Goal: Register for event/course

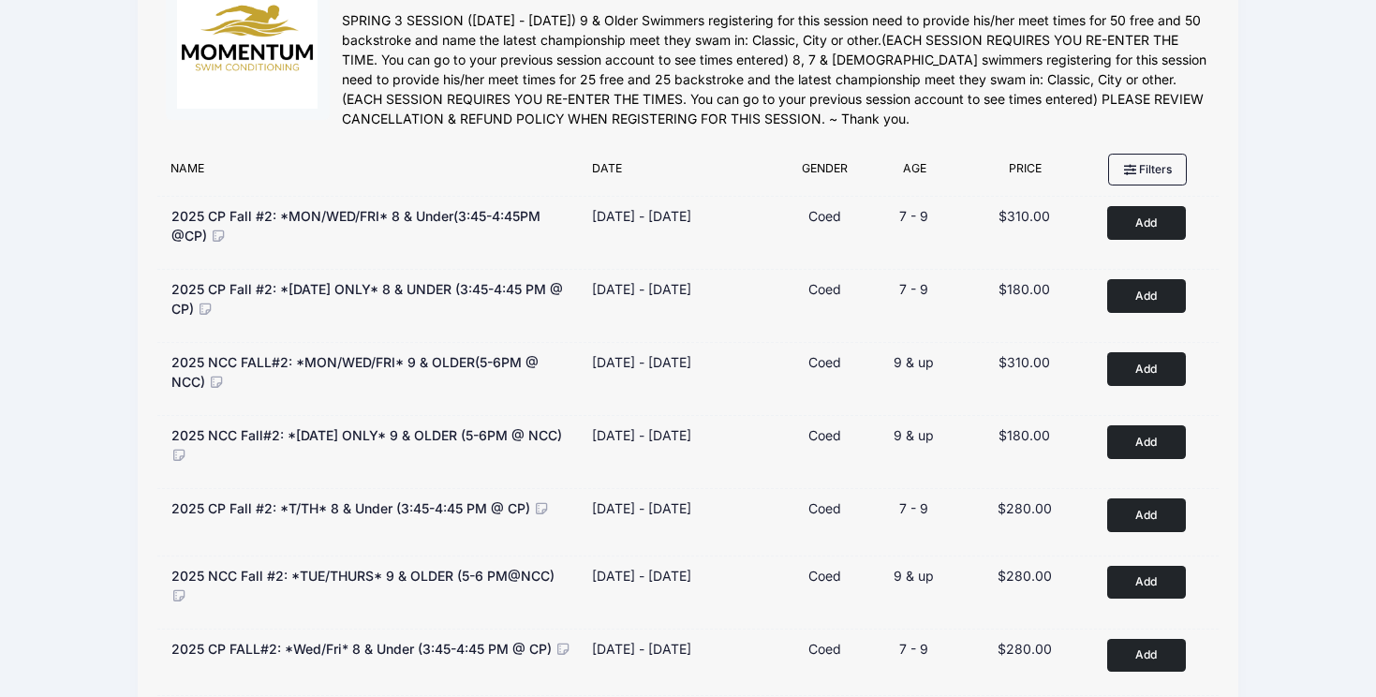
scroll to position [100, 0]
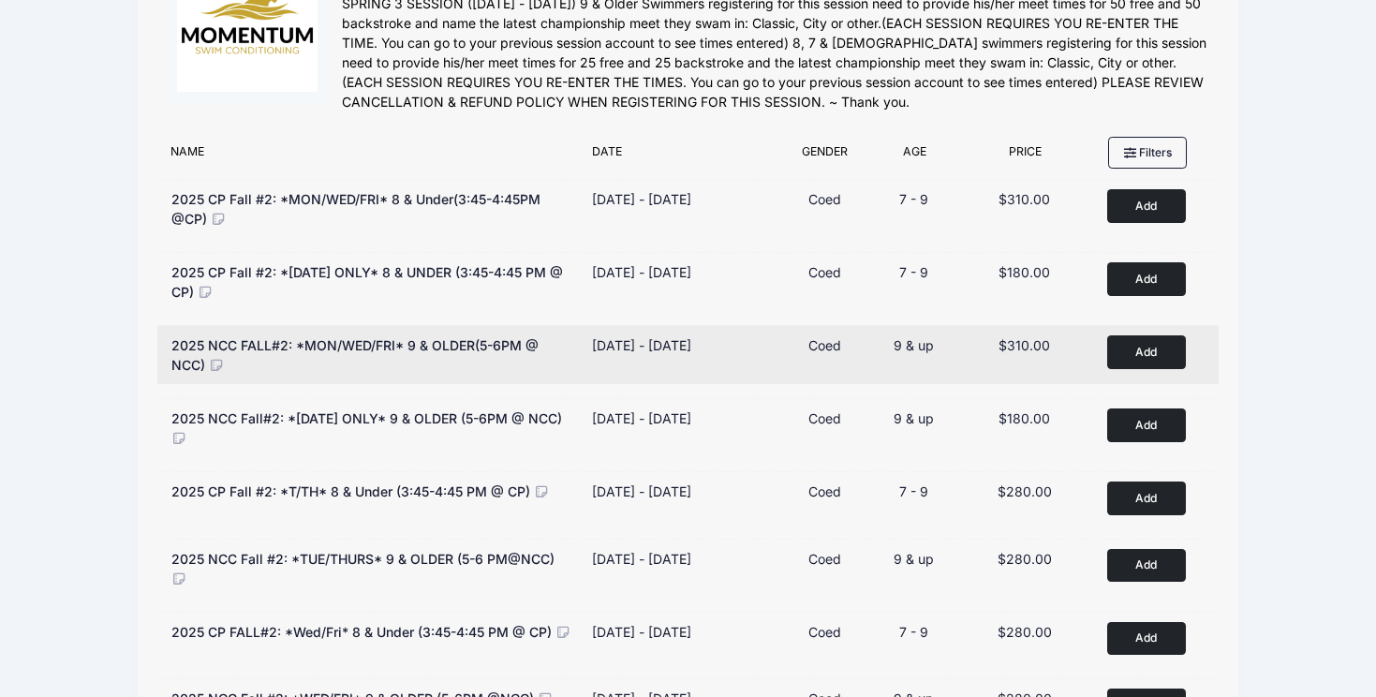
click at [1123, 342] on button "Add to Cart" at bounding box center [1147, 351] width 79 height 33
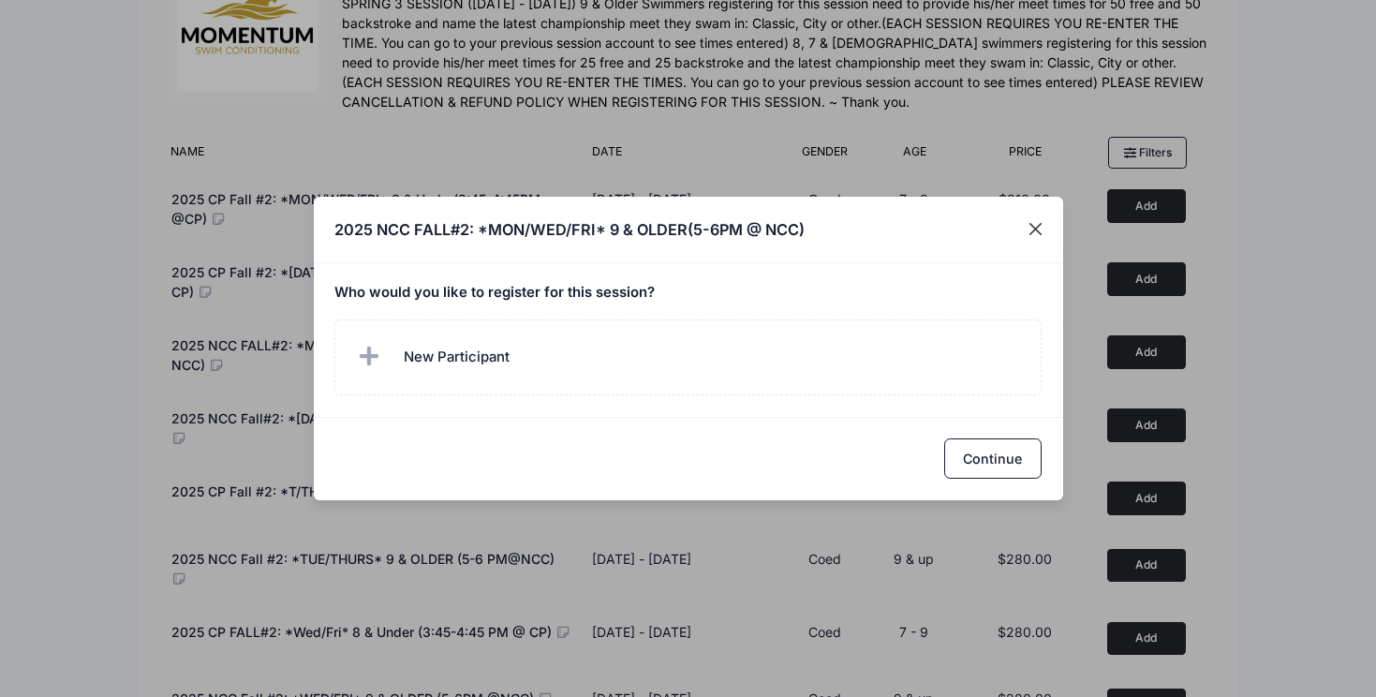
click at [1024, 216] on button "Close" at bounding box center [1036, 230] width 34 height 34
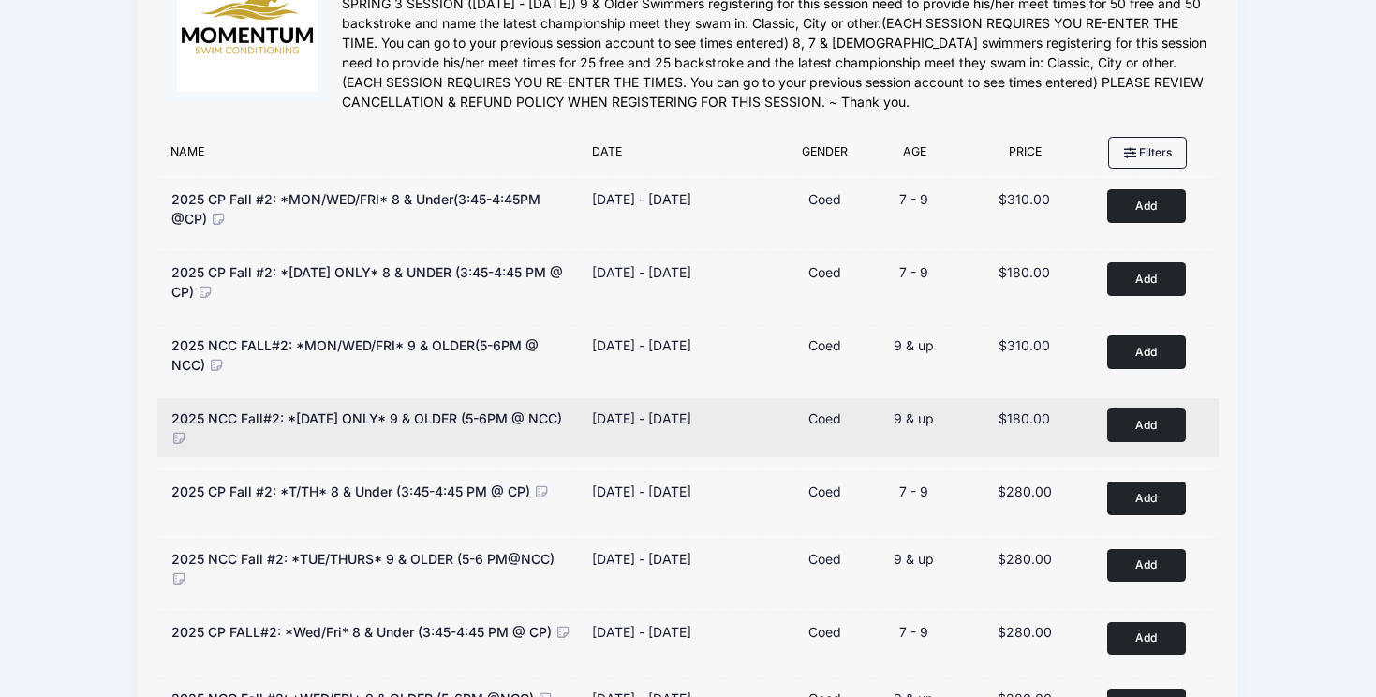
click at [1156, 417] on button "Add to Cart" at bounding box center [1147, 425] width 79 height 33
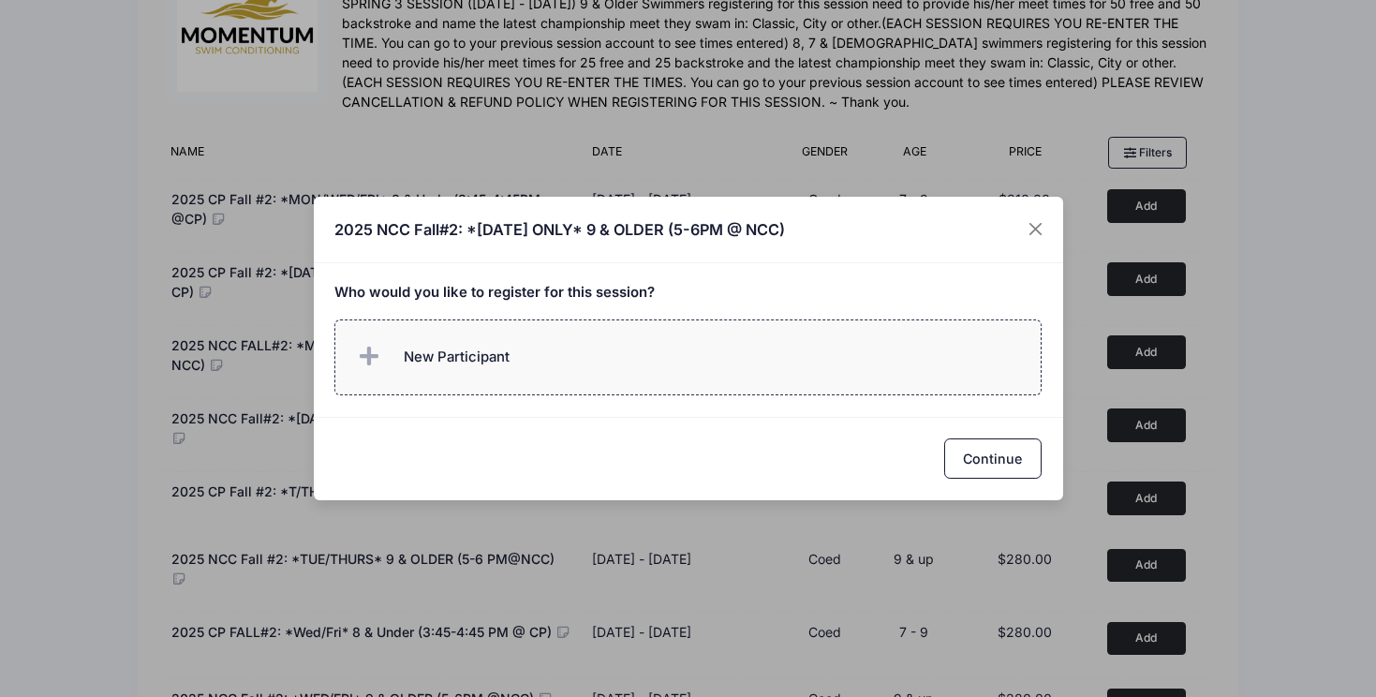
click at [411, 359] on span "New Participant" at bounding box center [457, 357] width 106 height 21
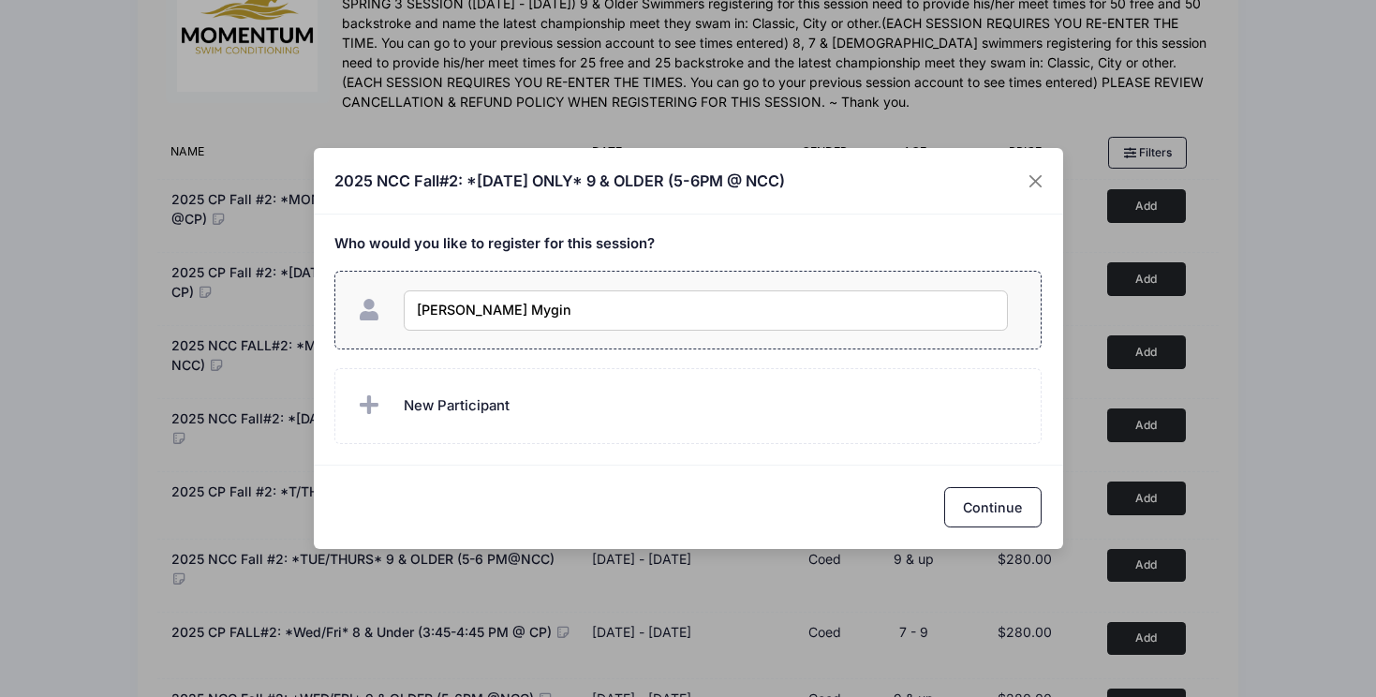
type input "[PERSON_NAME] Mygind"
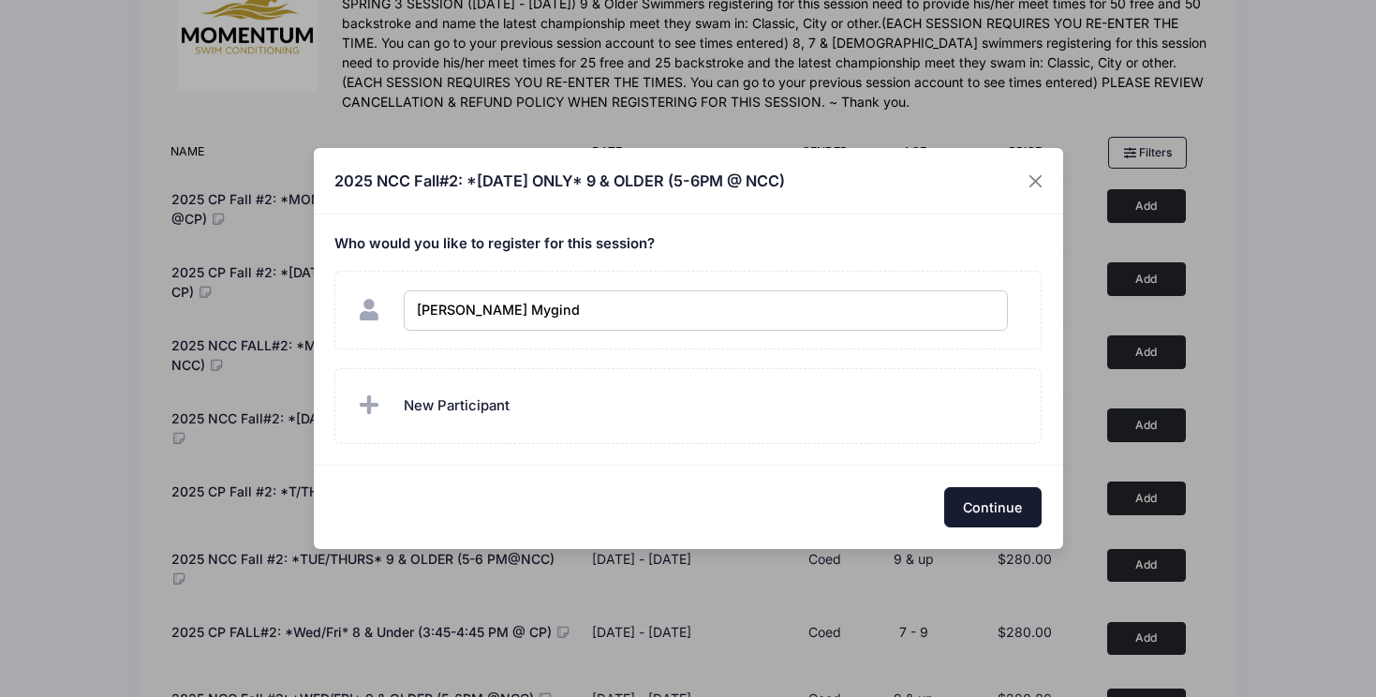
checkbox input "true"
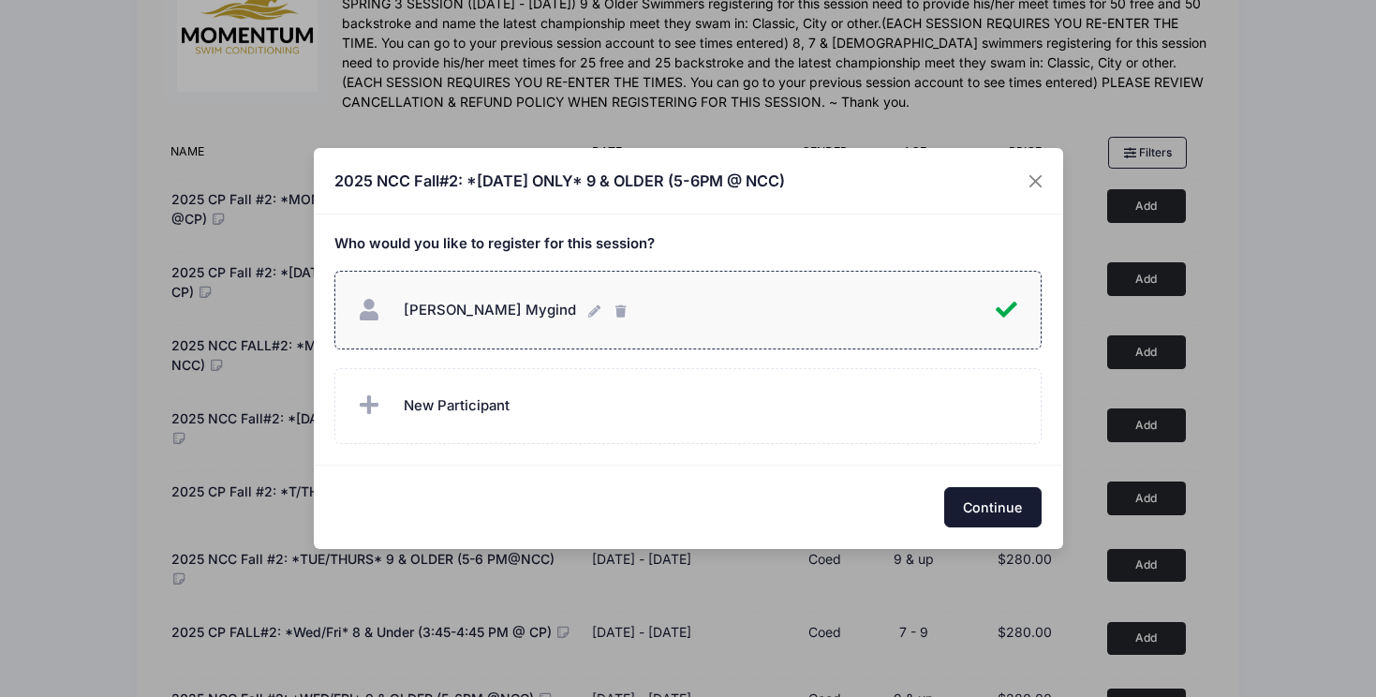
click at [961, 509] on button "Continue" at bounding box center [992, 507] width 97 height 40
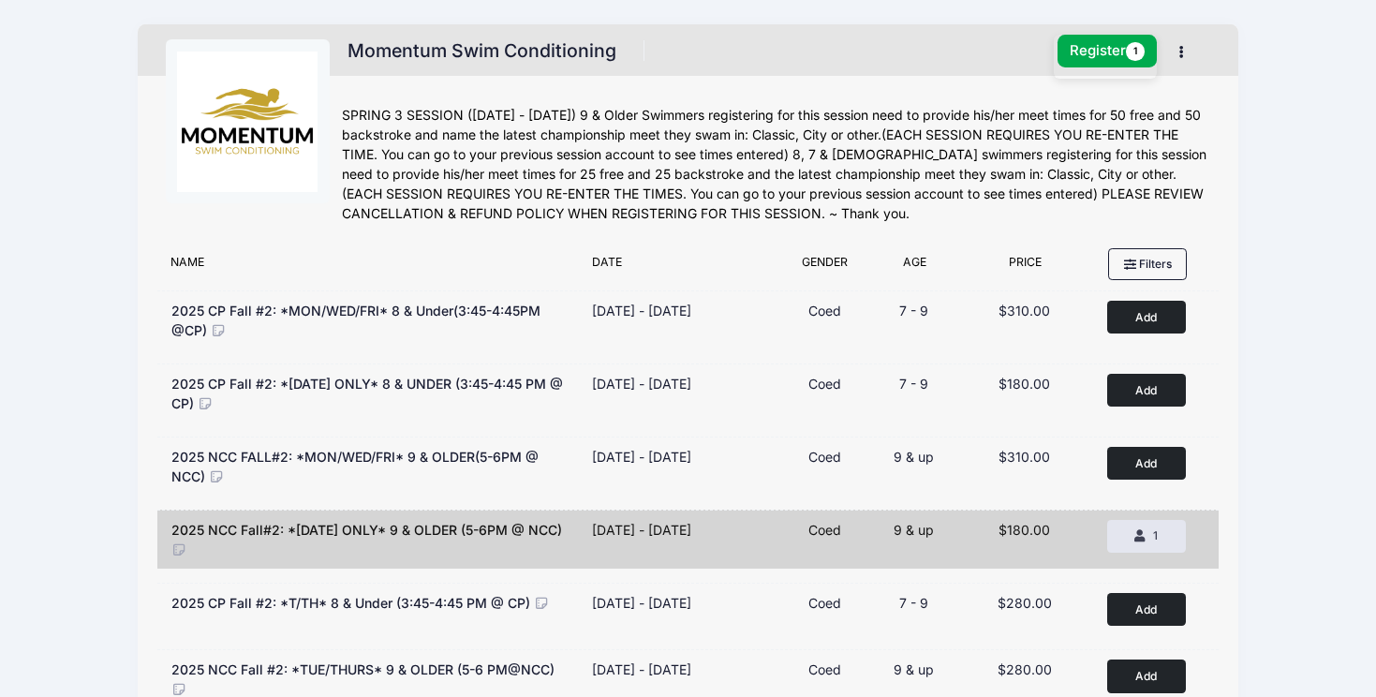
scroll to position [0, 0]
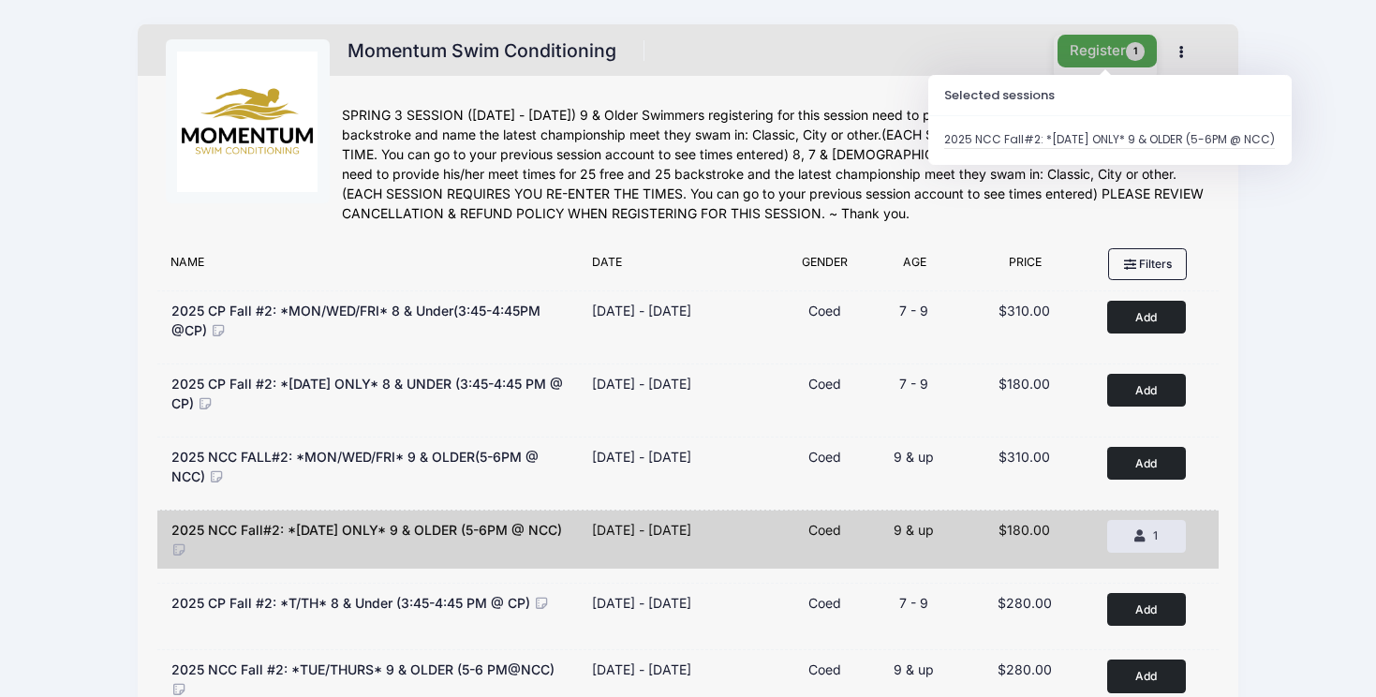
click at [1108, 55] on button "Register 1" at bounding box center [1107, 51] width 99 height 33
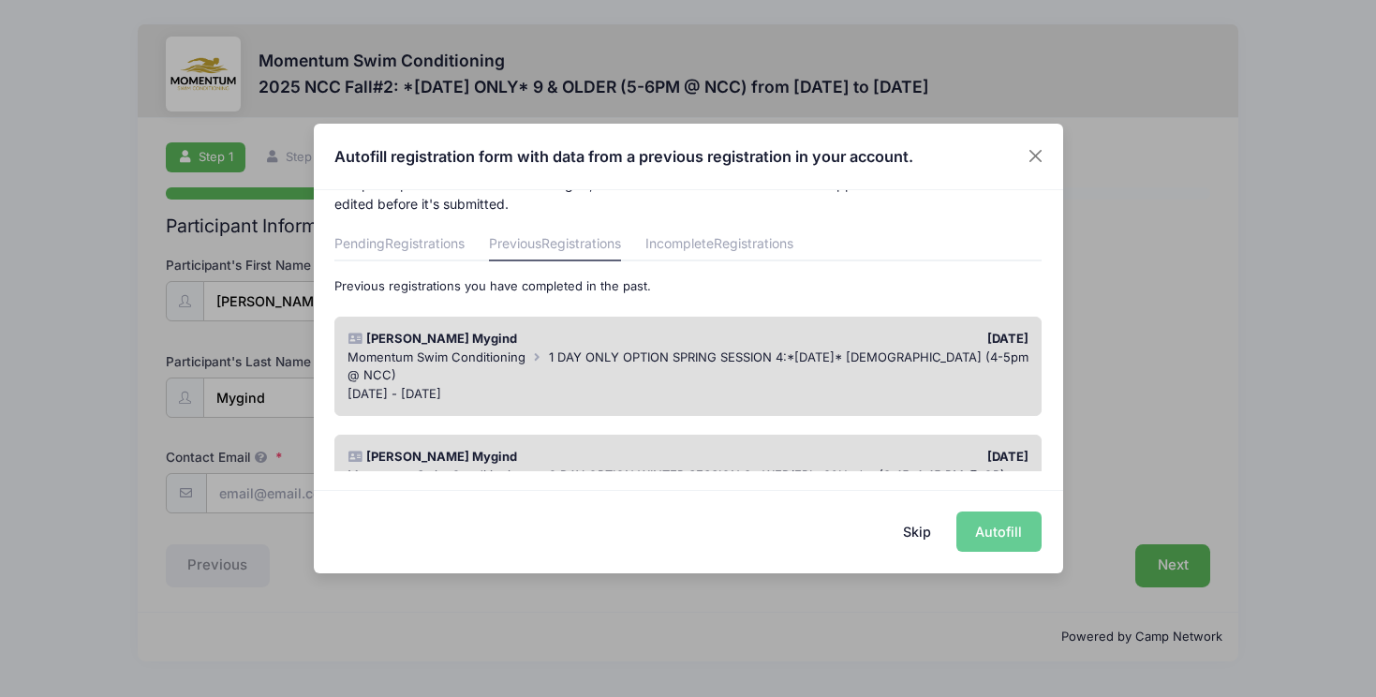
scroll to position [47, 0]
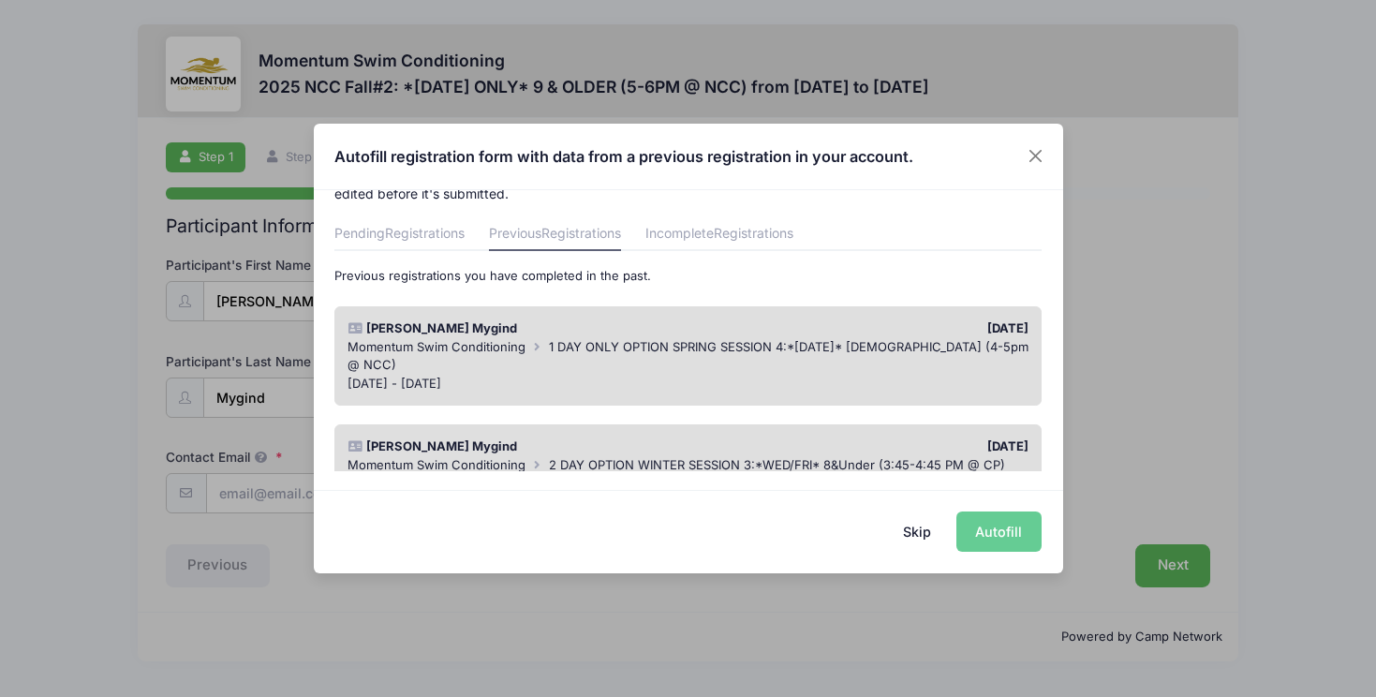
click at [844, 347] on span "1 DAY ONLY OPTION SPRING SESSION 4:*[DATE]* [DEMOGRAPHIC_DATA] (4-5pm @ NCC)" at bounding box center [688, 356] width 680 height 34
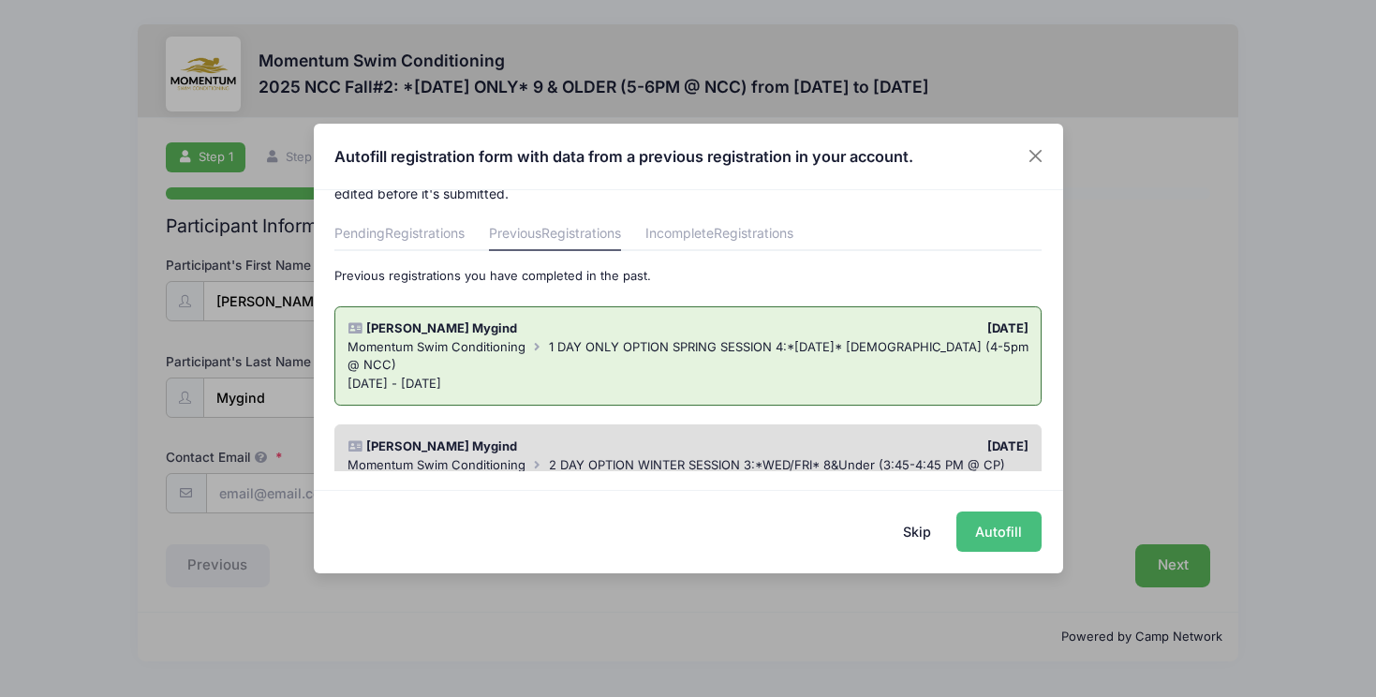
click at [994, 531] on button "Autofill" at bounding box center [999, 532] width 85 height 40
type input "[EMAIL_ADDRESS][DOMAIN_NAME]"
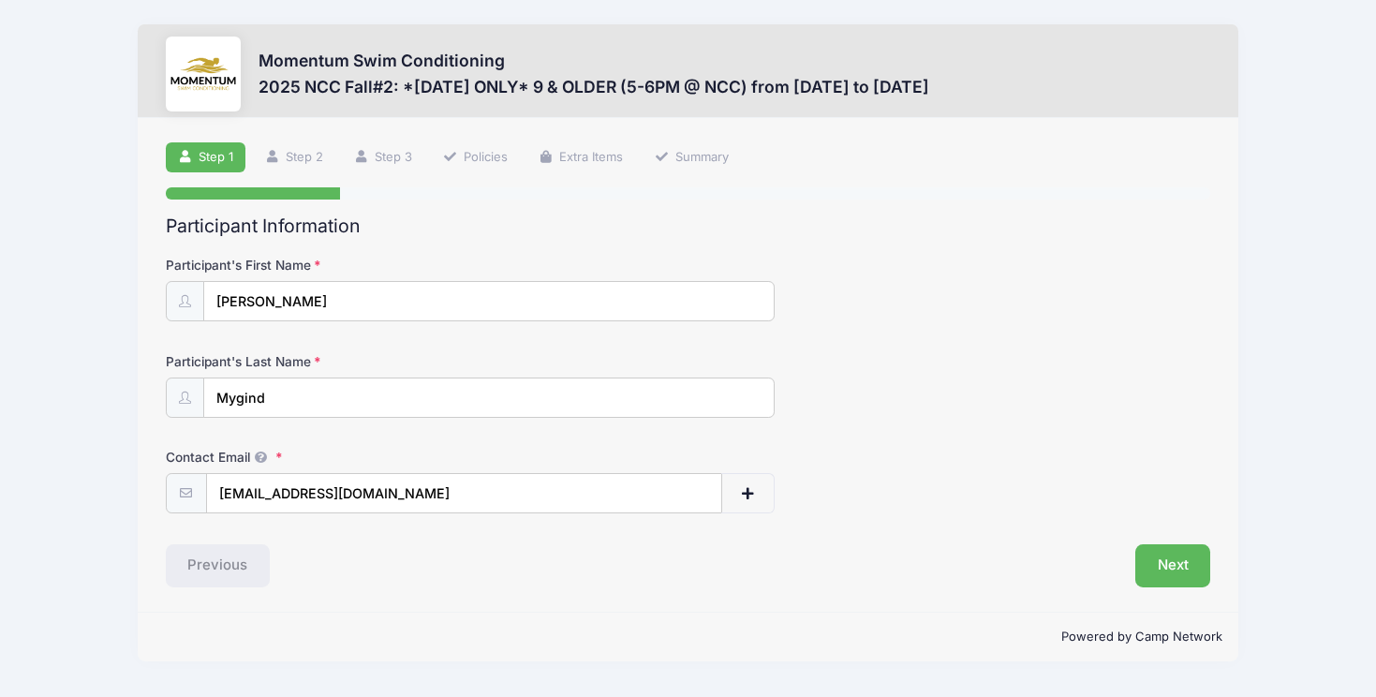
scroll to position [0, 0]
click at [1179, 570] on button "Next" at bounding box center [1174, 565] width 76 height 43
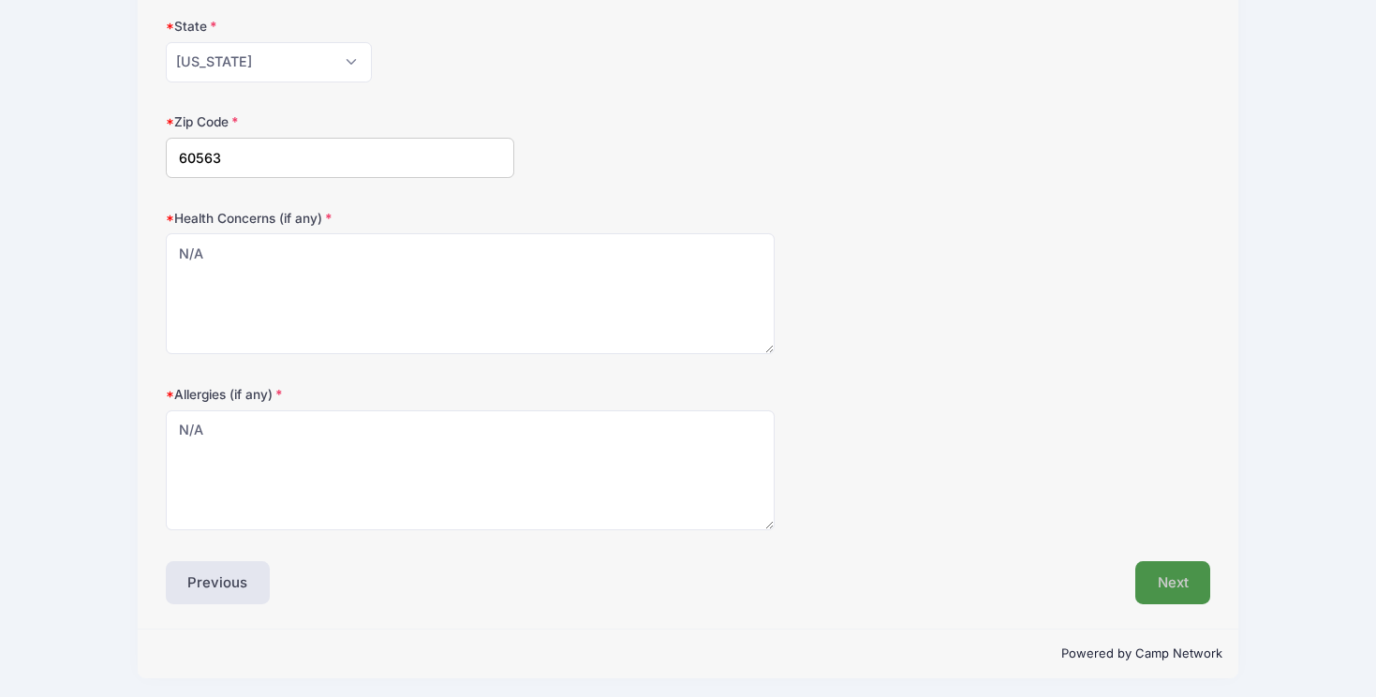
click at [1174, 573] on button "Next" at bounding box center [1174, 582] width 76 height 43
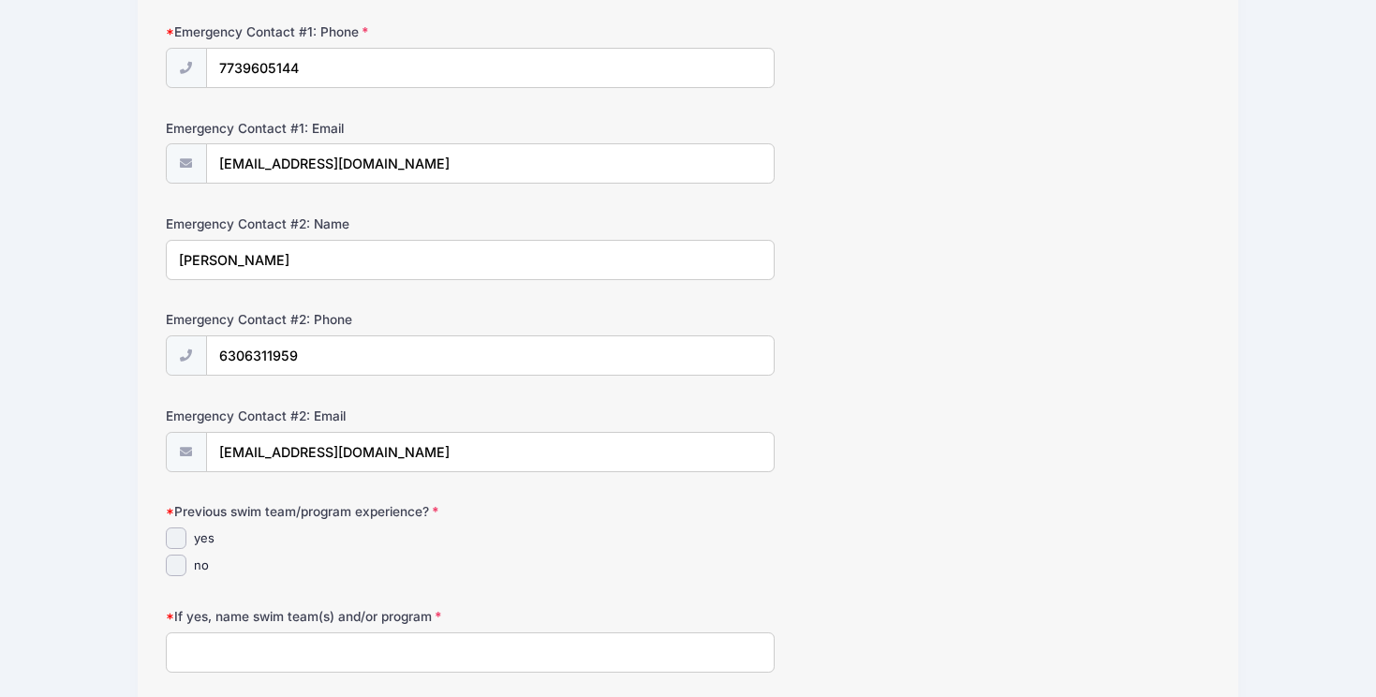
scroll to position [619, 0]
click at [177, 528] on input "yes" at bounding box center [177, 537] width 22 height 22
checkbox input "true"
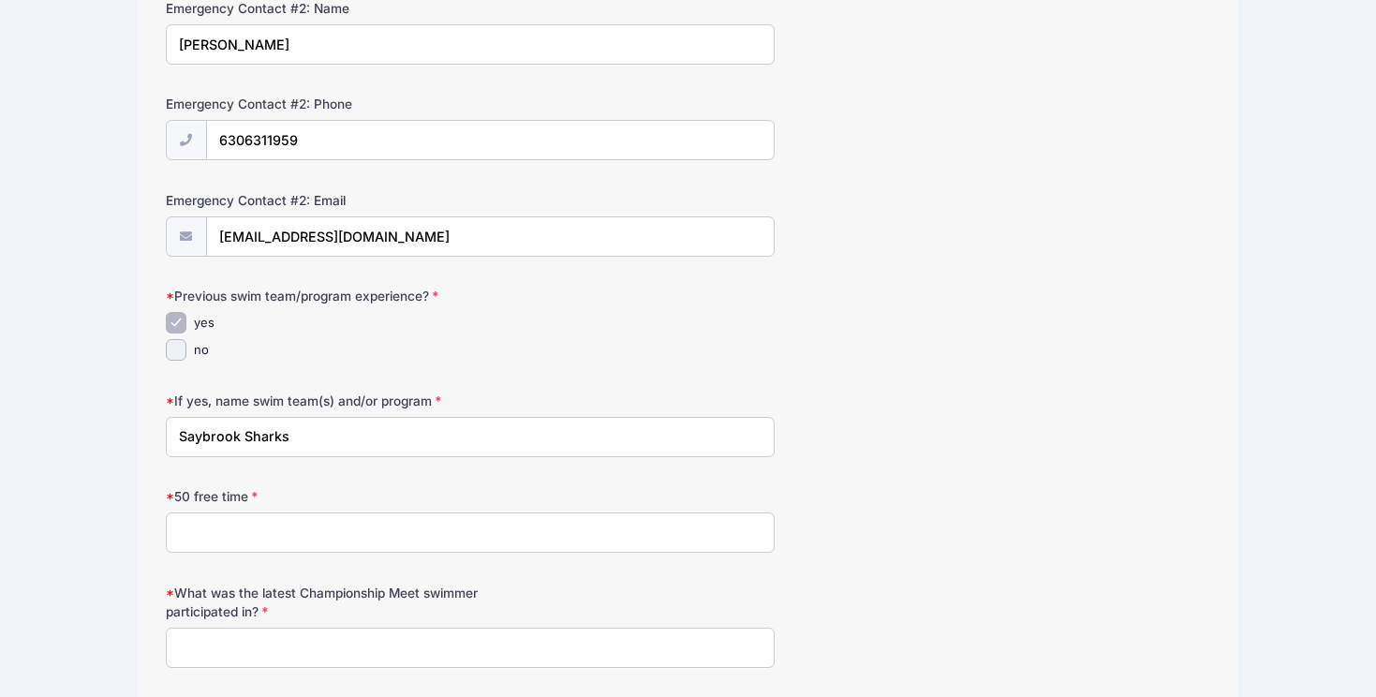
scroll to position [857, 0]
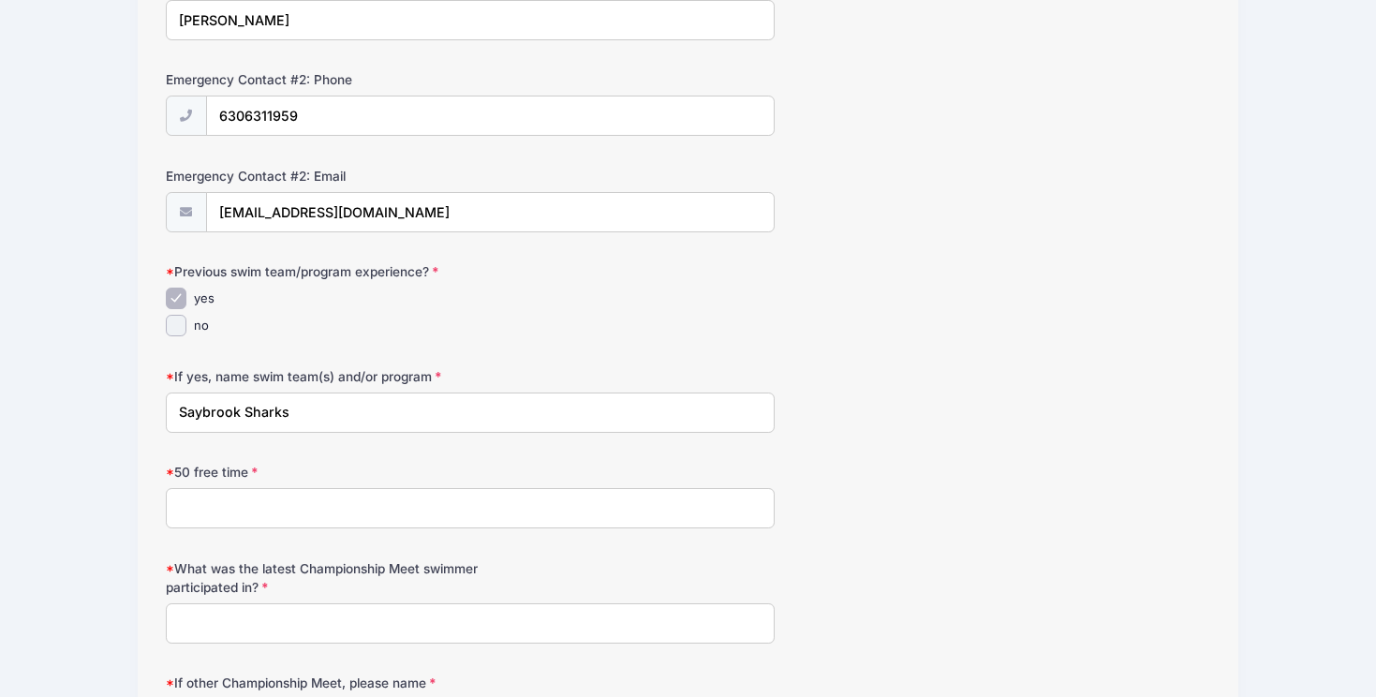
type input "Saybrook Sharks"
click at [689, 512] on input "50 free time" at bounding box center [471, 508] width 610 height 40
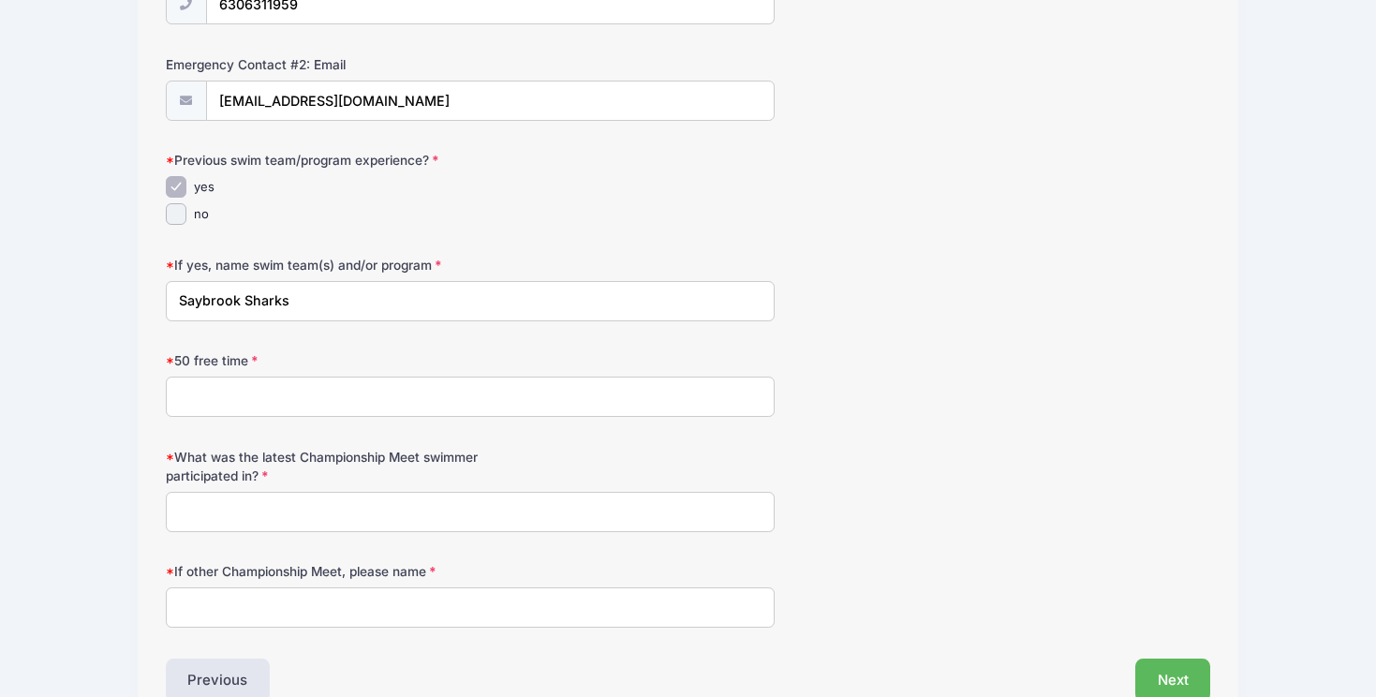
scroll to position [966, 0]
click at [712, 501] on input "What was the latest Championship Meet swimmer participated in?" at bounding box center [471, 515] width 610 height 40
type input "N"
type input "City meet"
type input "N/A"
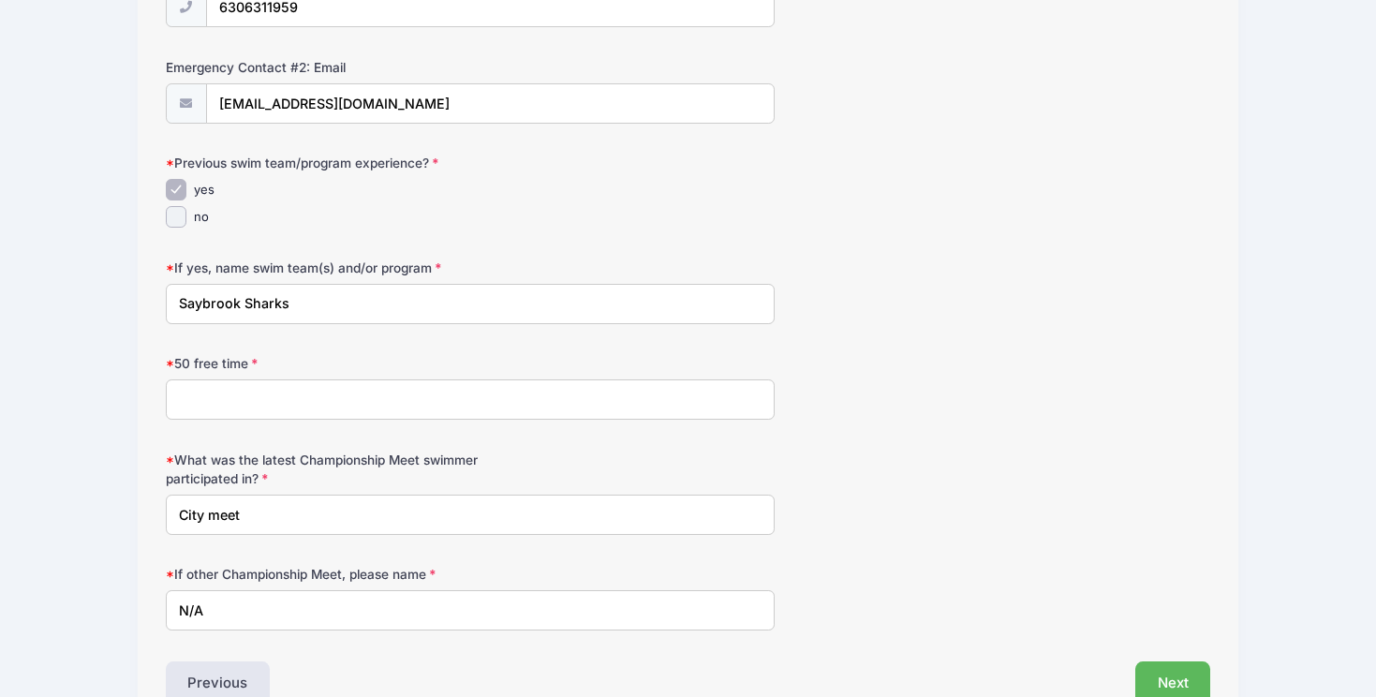
click at [182, 503] on input "City meet" at bounding box center [471, 515] width 610 height 40
type input "Naperville City Swim Meet"
click at [216, 390] on input "50 free time" at bounding box center [471, 399] width 610 height 40
paste input "0:46.23"
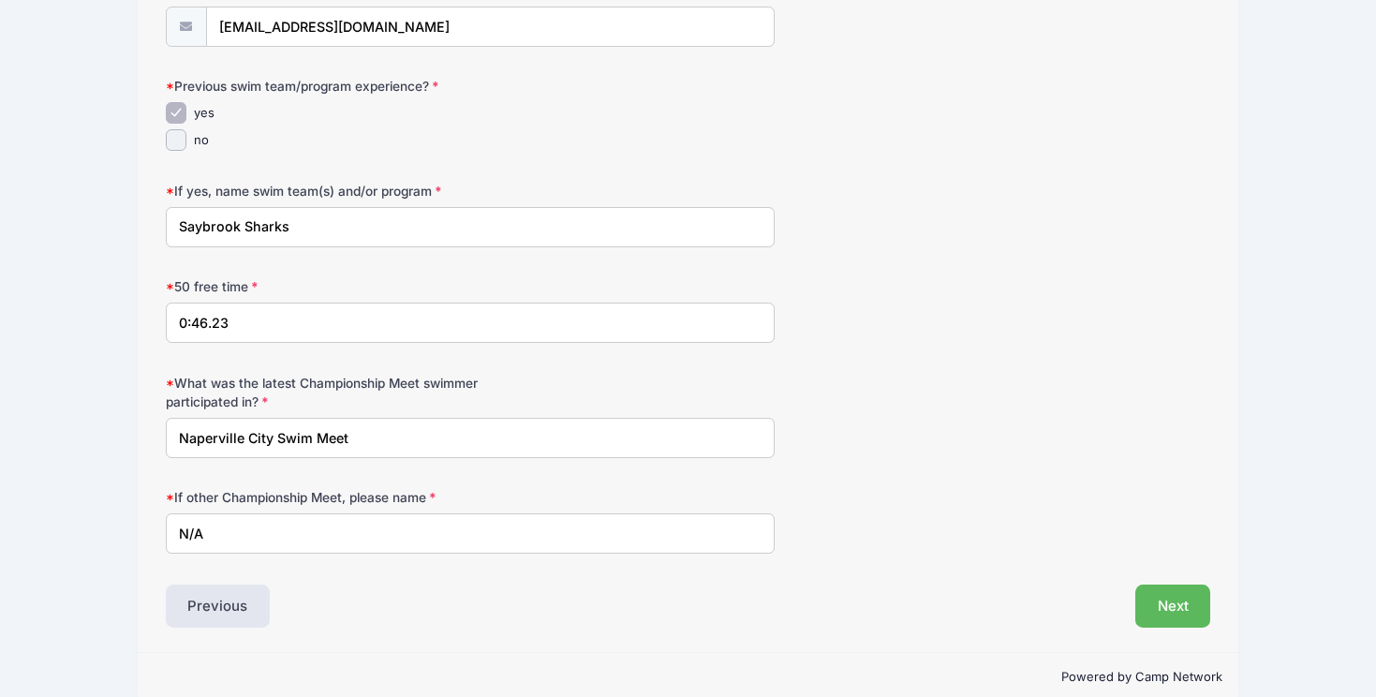
scroll to position [1044, 0]
type input "0:46.23"
click at [1190, 590] on button "Next" at bounding box center [1174, 605] width 76 height 43
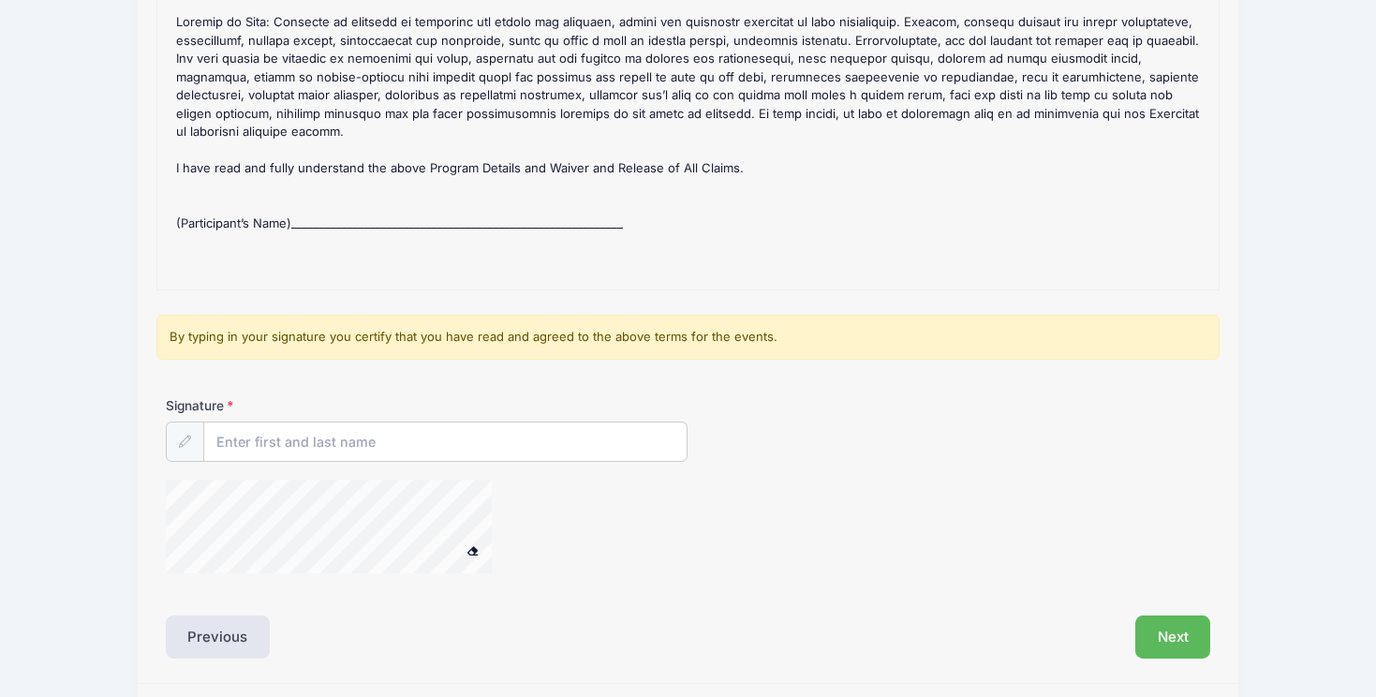
scroll to position [272, 0]
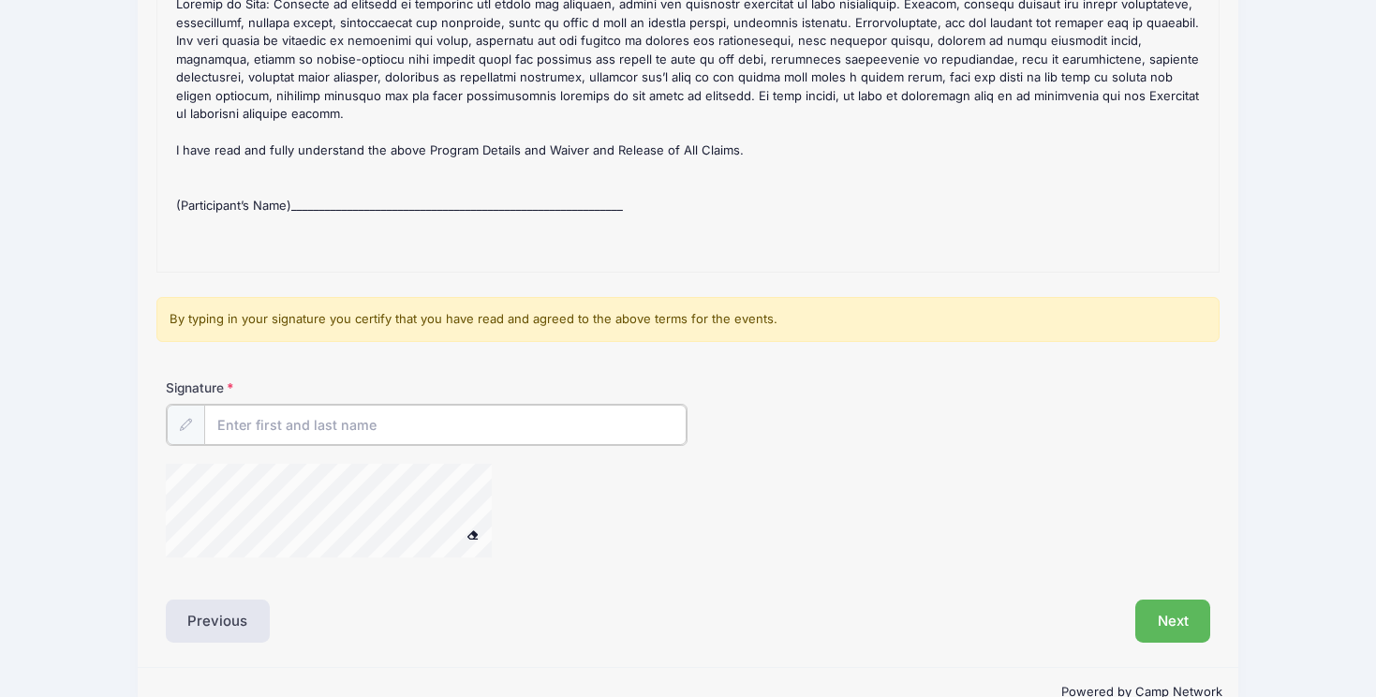
click at [278, 435] on input "Signature" at bounding box center [445, 425] width 483 height 40
type input "Anne Mygind"
click at [471, 532] on span at bounding box center [472, 533] width 13 height 10
click at [1192, 609] on button "Next" at bounding box center [1174, 619] width 76 height 43
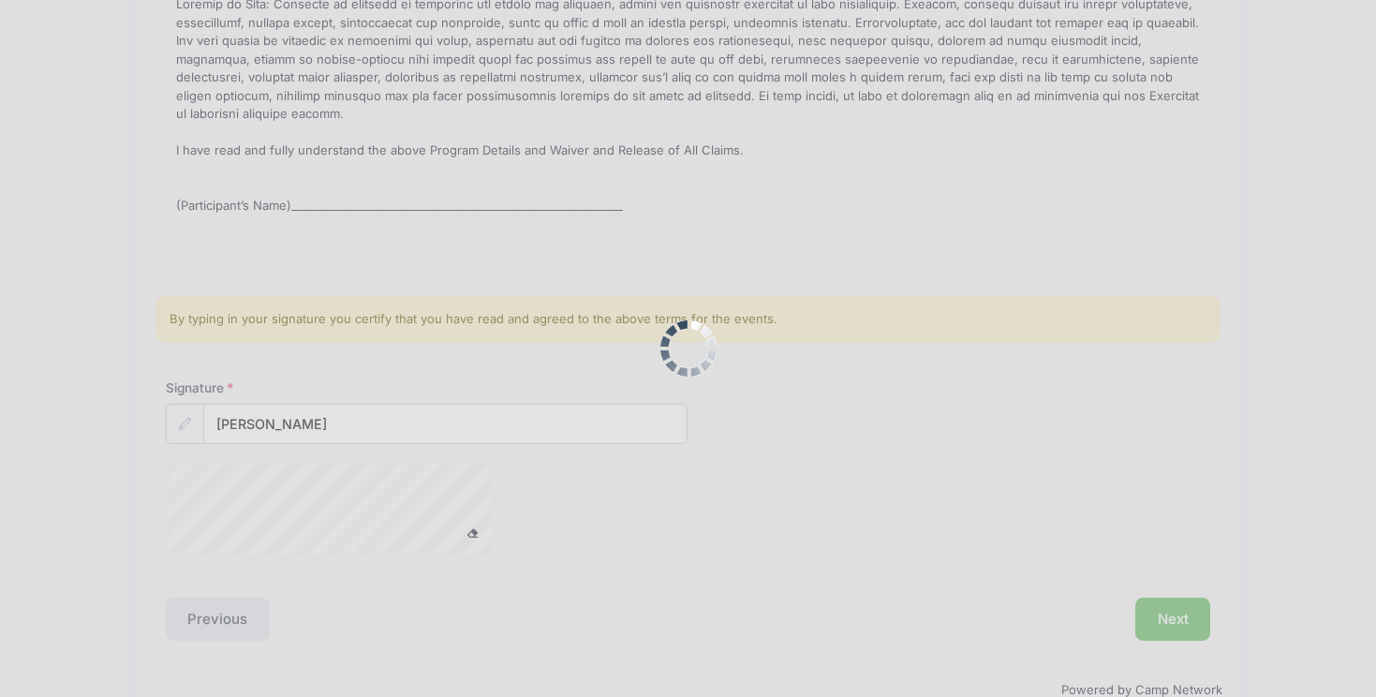
scroll to position [0, 0]
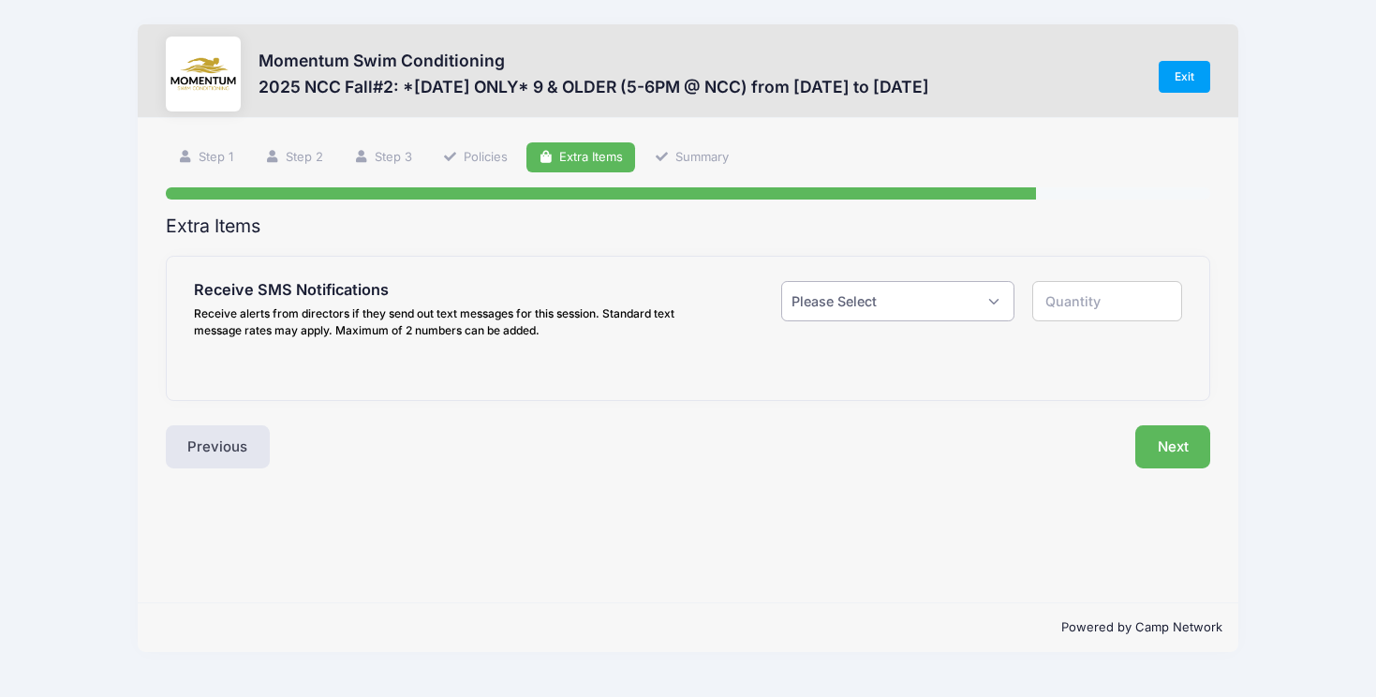
select select "1"
type input "1"
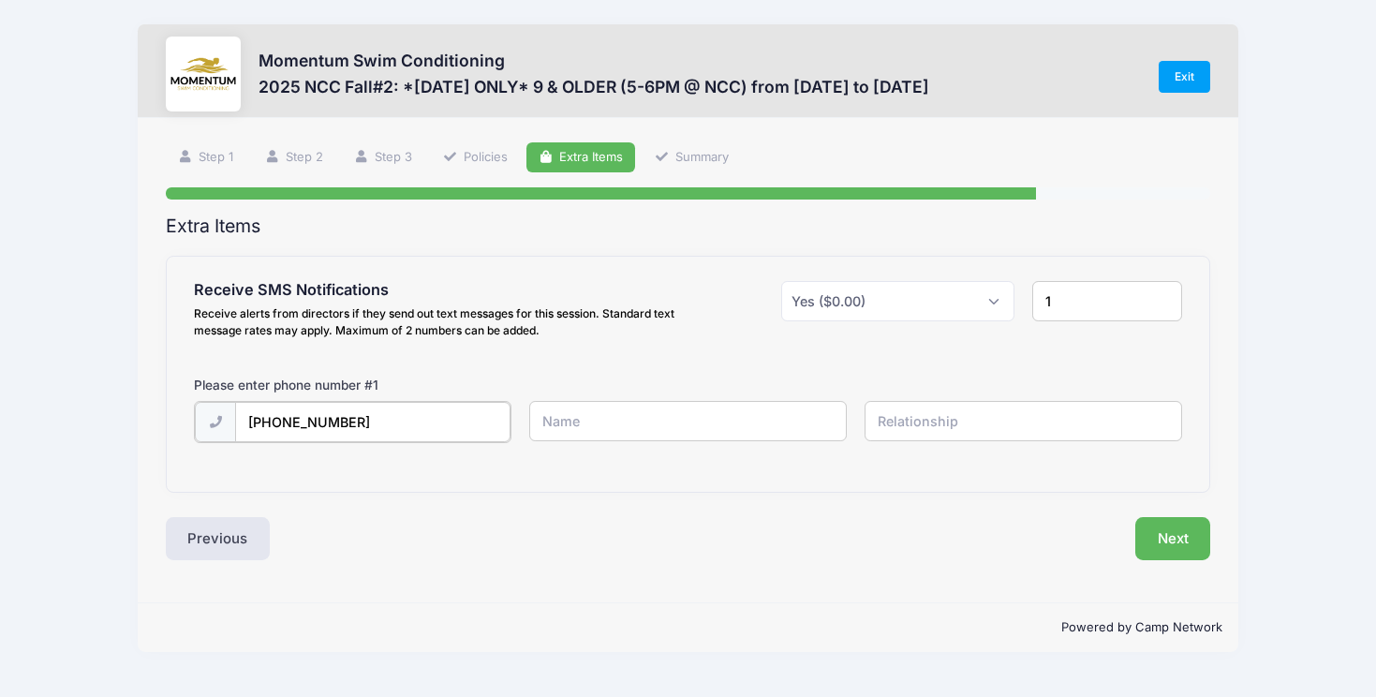
type input "(773) 860-3412"
type input "Anne Mygid"
click at [903, 423] on input "self" at bounding box center [1024, 421] width 318 height 40
click at [900, 423] on input "self" at bounding box center [1024, 421] width 318 height 40
type input "s"
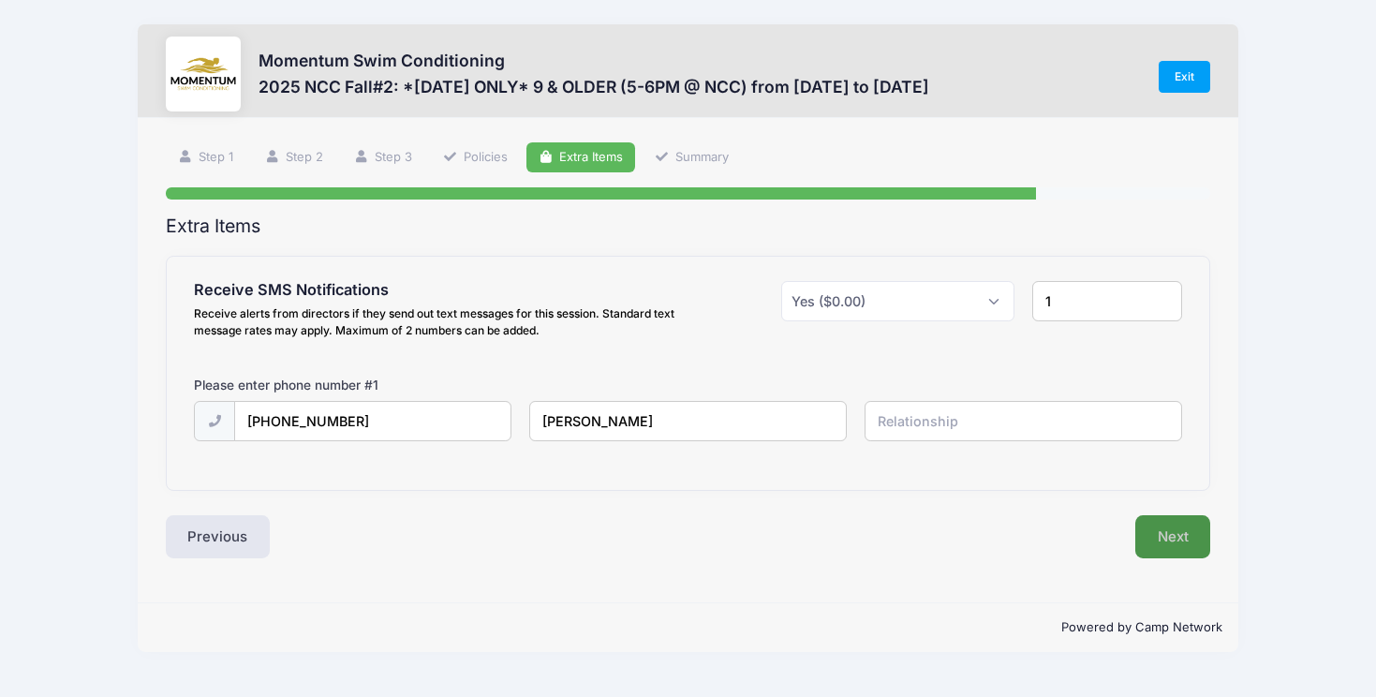
click at [1158, 536] on button "Next" at bounding box center [1174, 536] width 76 height 43
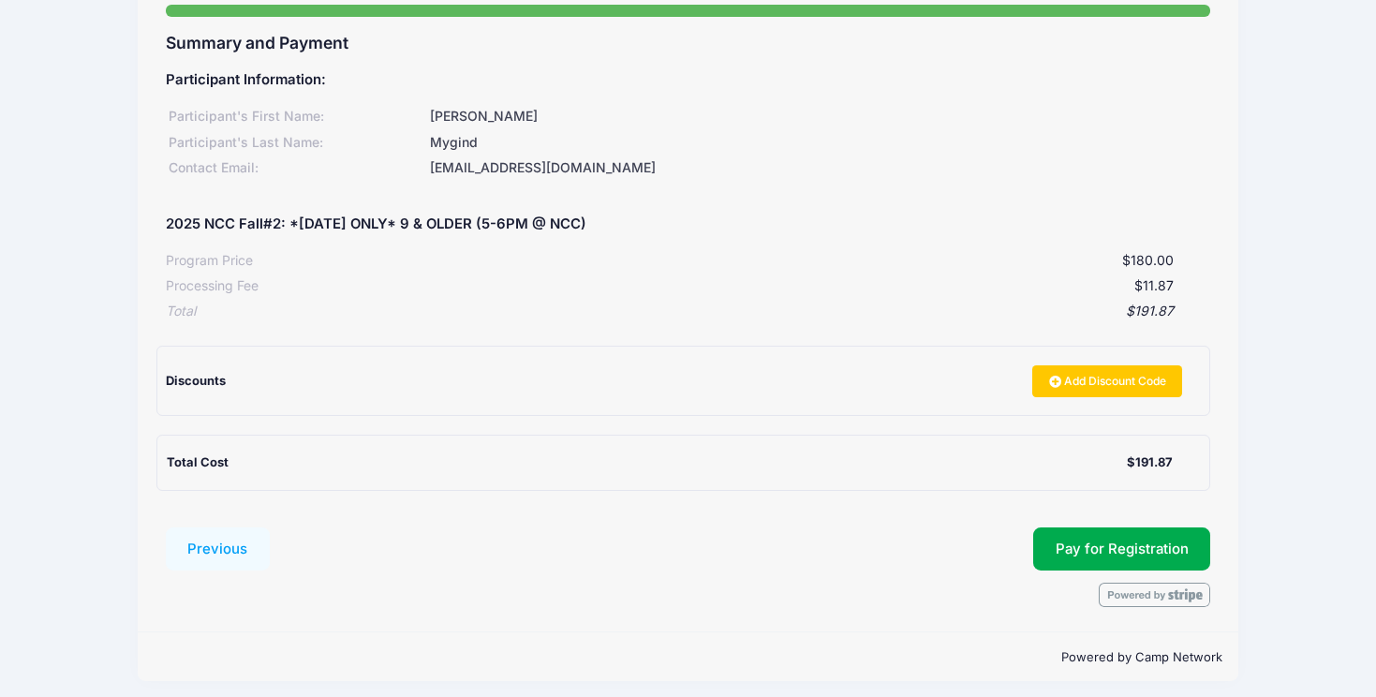
scroll to position [182, 0]
click at [1134, 549] on button "Pay for Registration" at bounding box center [1123, 549] width 178 height 43
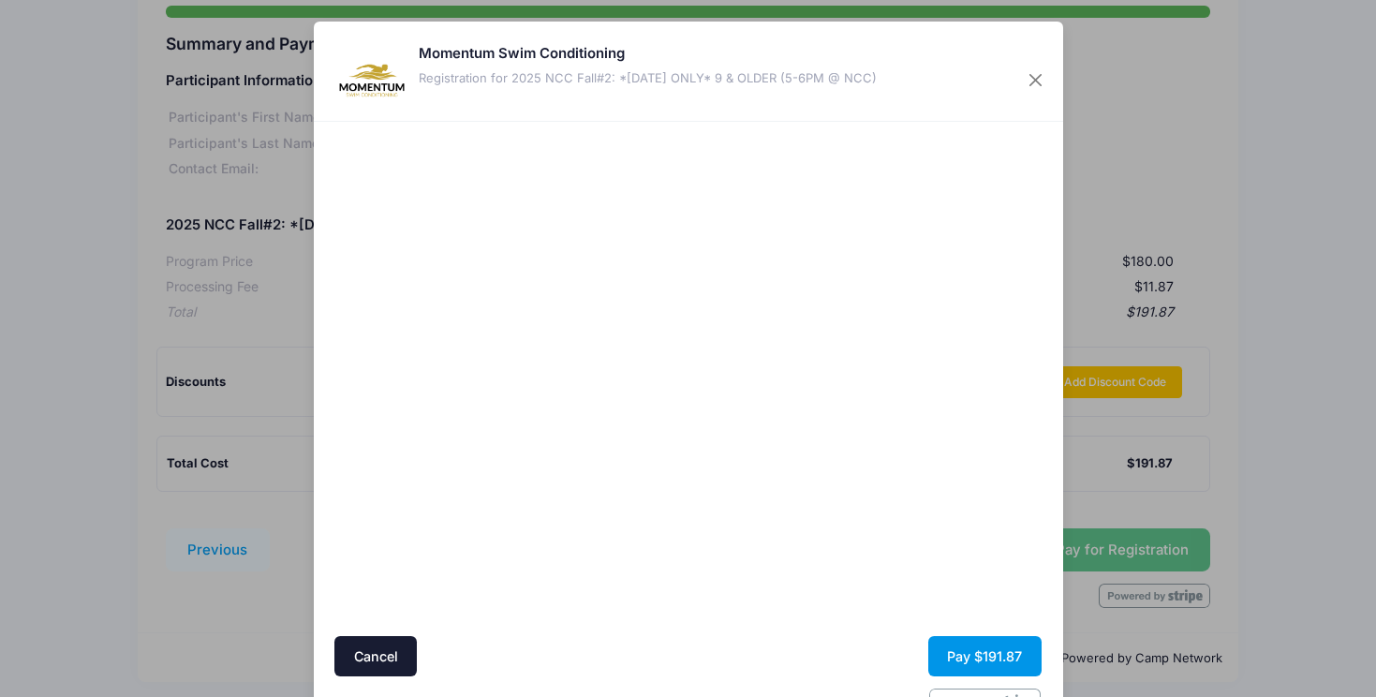
click at [982, 654] on button "Pay $191.87" at bounding box center [985, 656] width 113 height 40
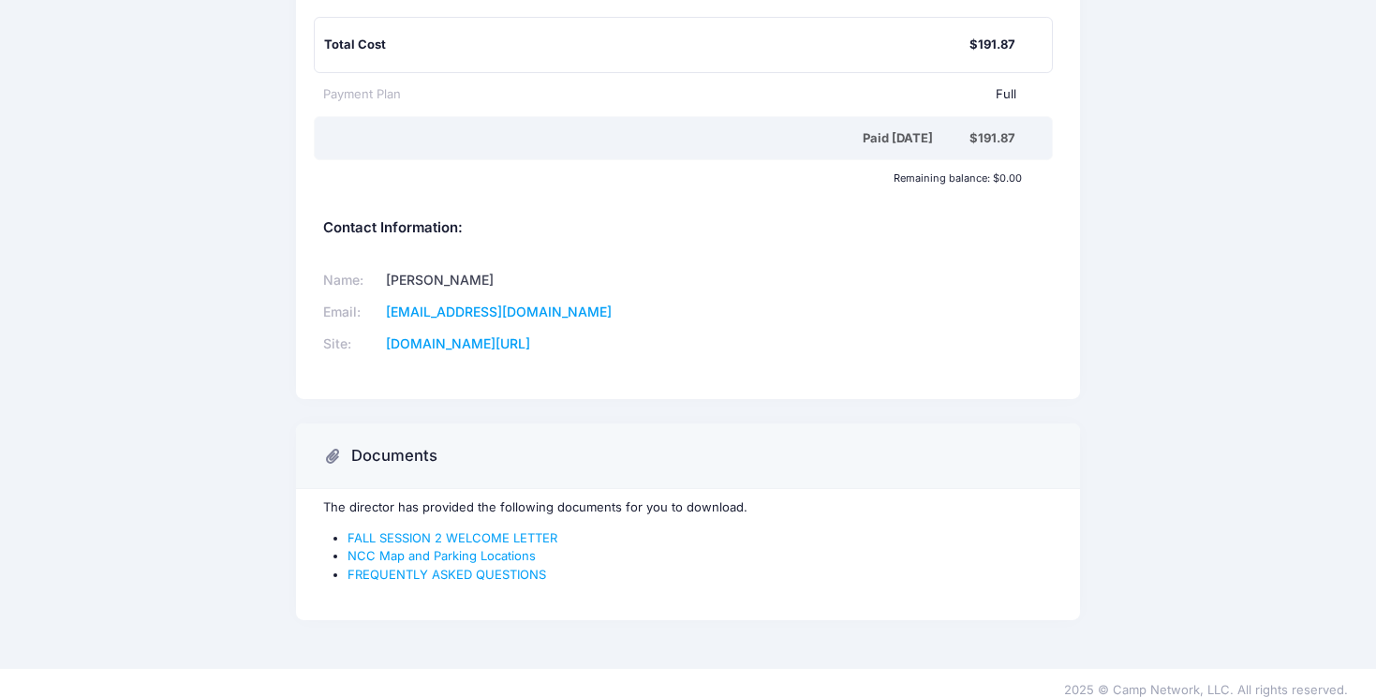
scroll to position [514, 0]
click at [1331, 429] on div "Momentum Swim Conditioning Participant Information: Participant's First Name: W…" at bounding box center [688, 78] width 1376 height 1136
